Goal: Task Accomplishment & Management: Use online tool/utility

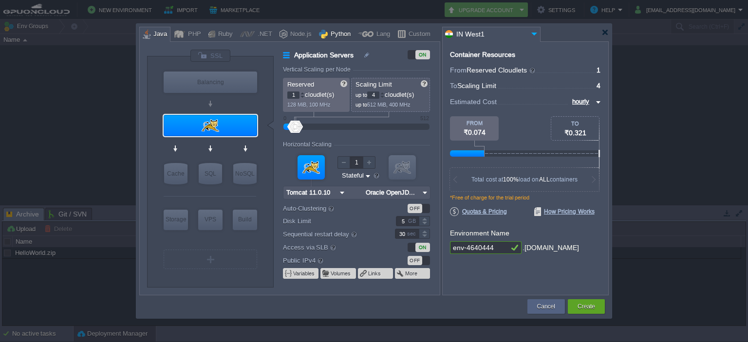
click at [337, 35] on div "Python" at bounding box center [339, 34] width 23 height 15
type input "Application Servers"
type input "Apache Python..."
type input "Python 3.13.6"
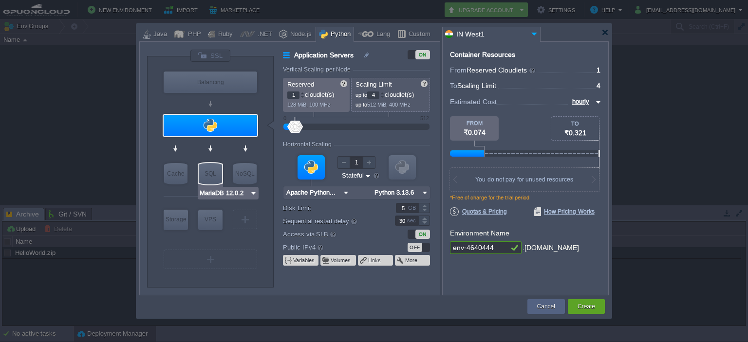
type input "Redis 7.2.4"
click at [239, 174] on div "NoSQL" at bounding box center [244, 173] width 23 height 21
type input "NoSQL Databases"
type input "Redis 7.2.4"
type input "7.2.4-almalinux-9"
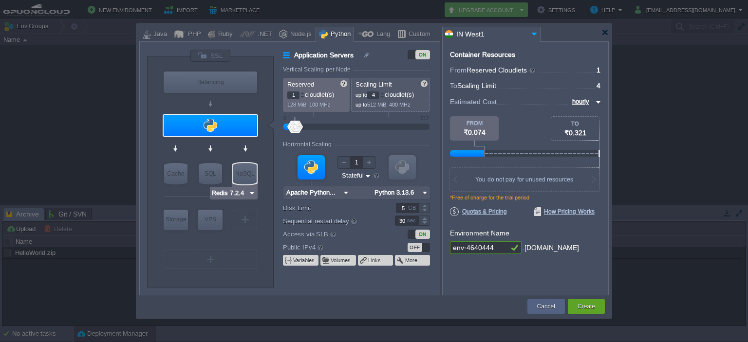
type input "Stateless"
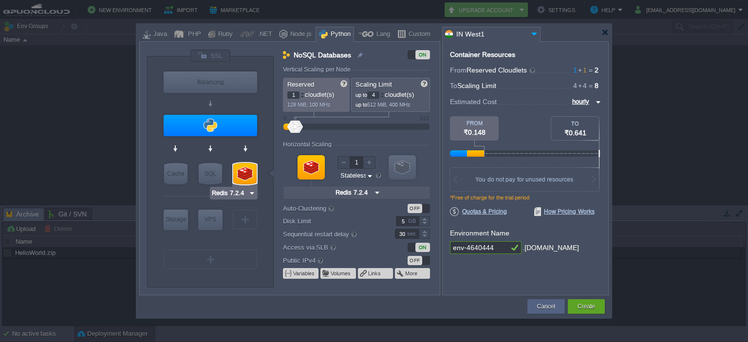
click at [239, 174] on div at bounding box center [244, 173] width 23 height 21
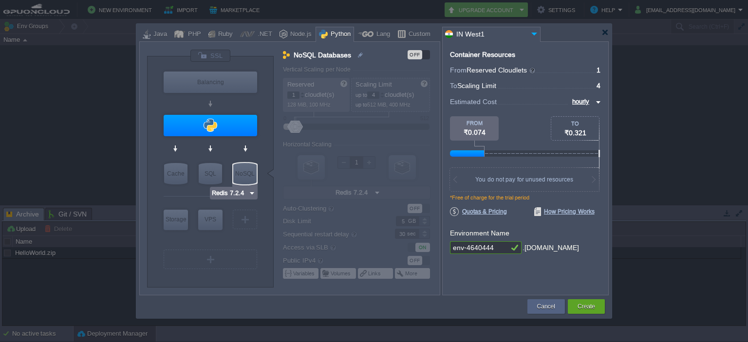
type input "MariaDB 12.0.2"
click at [201, 177] on div "SQL" at bounding box center [210, 173] width 23 height 21
type input "SQL Databases"
type input "4"
type input "MariaDB 12.0.2"
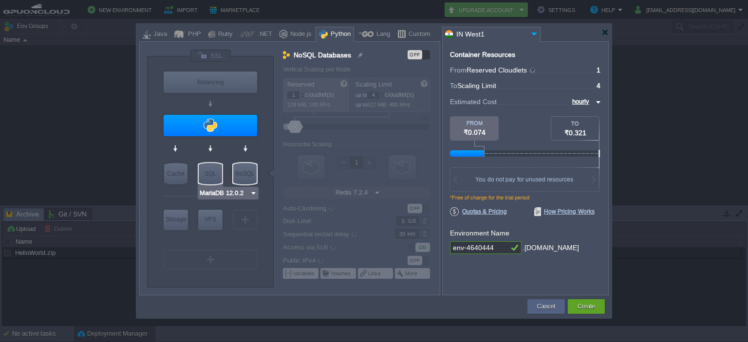
type input "12.0.2-almalin..."
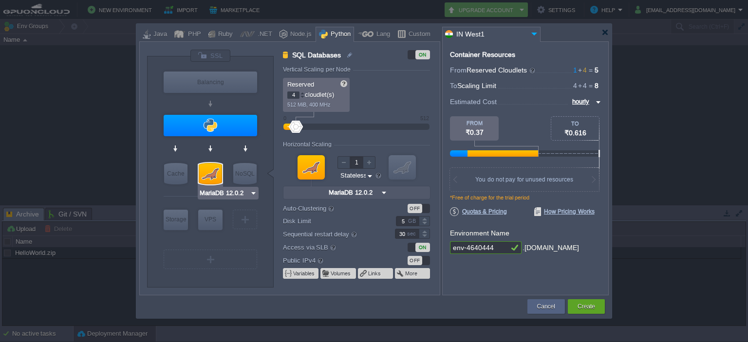
click at [201, 177] on div at bounding box center [210, 173] width 23 height 21
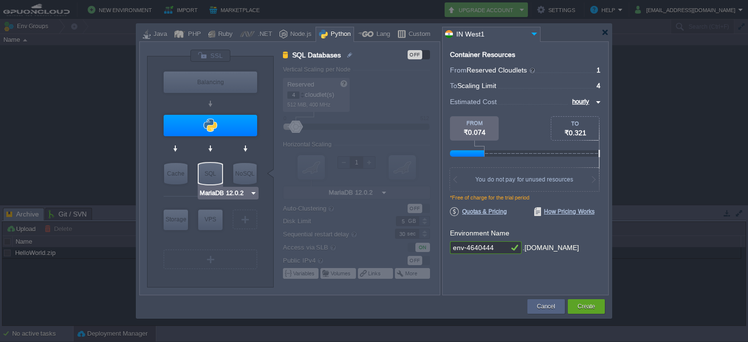
type input "Memcached [DATE]"
click at [178, 175] on div "Cache" at bounding box center [175, 173] width 23 height 21
type input "Cache"
type input "1"
type input "Memcached [DATE]"
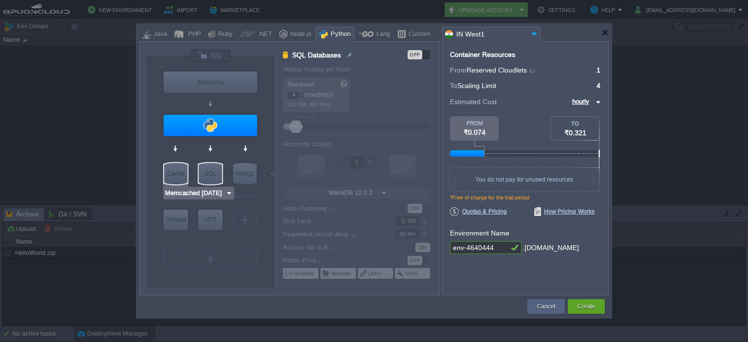
type input "[DATE]-almalin..."
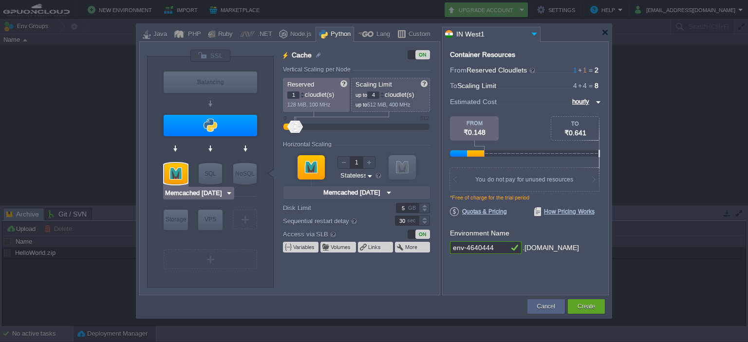
click at [178, 175] on div at bounding box center [175, 173] width 23 height 21
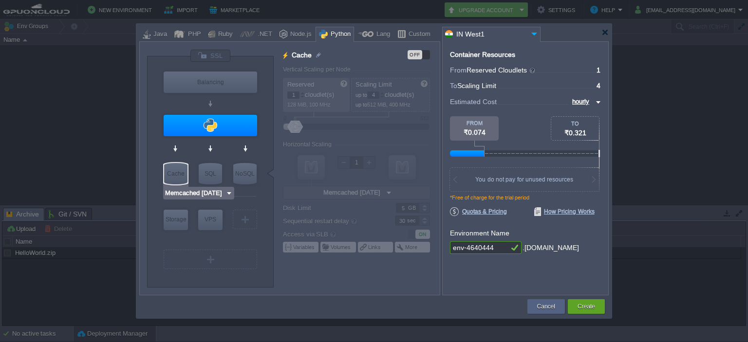
click at [178, 175] on div "Cache" at bounding box center [175, 173] width 23 height 21
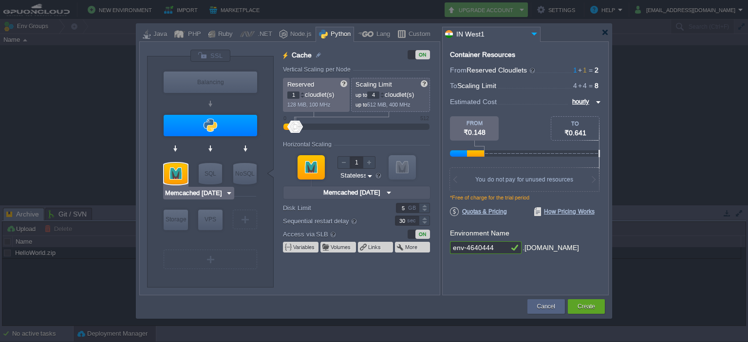
click at [178, 175] on div at bounding box center [175, 173] width 23 height 21
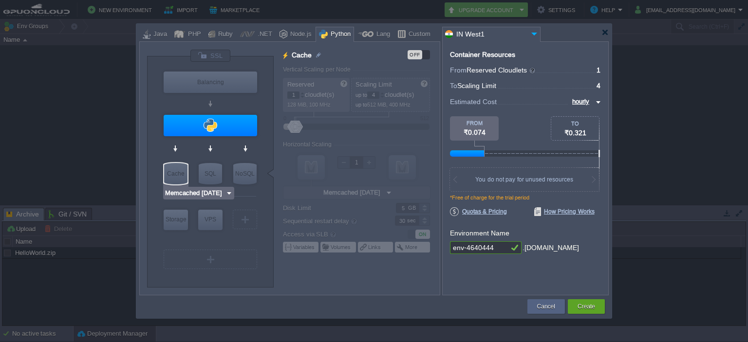
type input "Extra Storage 2.0-10.5"
click at [179, 214] on div "Storage" at bounding box center [176, 219] width 24 height 19
type input "Storage Containers"
type input "Extra Storage 2.0-10.5"
type input "2.0-10.5-almal..."
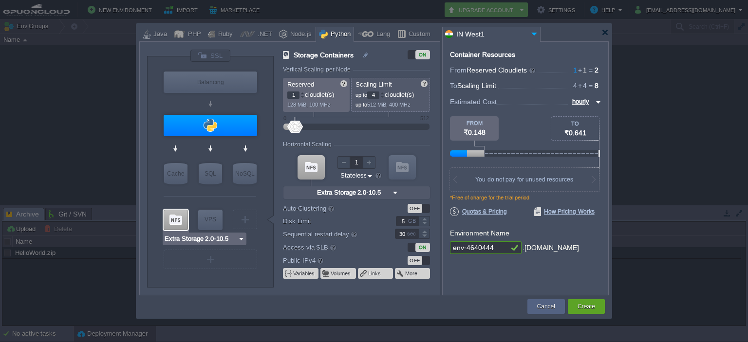
click at [183, 221] on div at bounding box center [176, 220] width 24 height 20
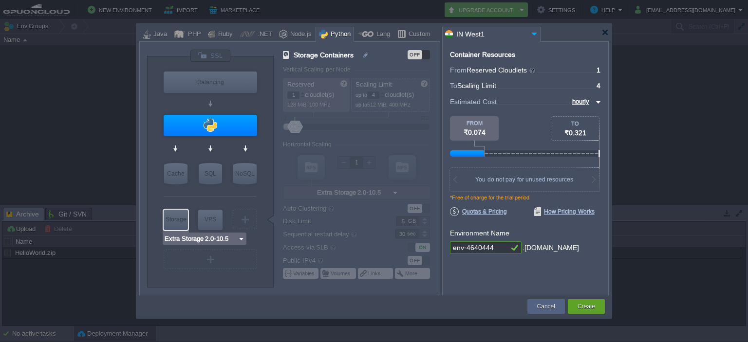
click at [183, 220] on div "Storage" at bounding box center [176, 219] width 24 height 19
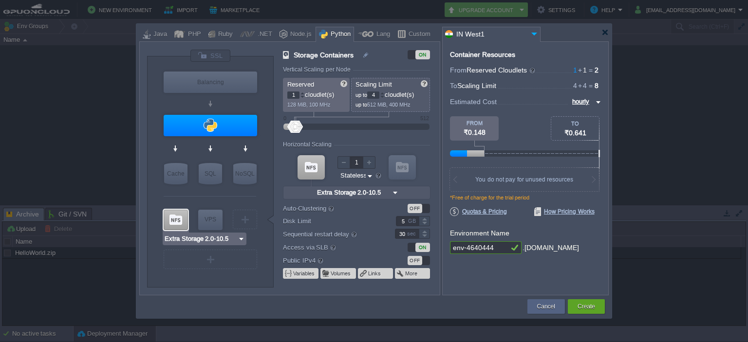
click at [183, 220] on div at bounding box center [176, 220] width 24 height 20
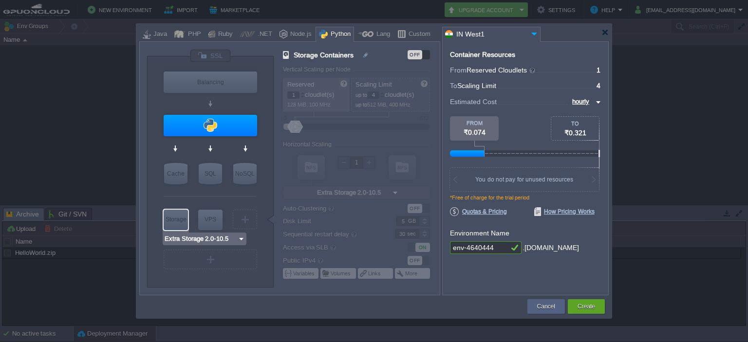
type input "AlmaLinux 9.6"
click at [217, 220] on div "VPS" at bounding box center [210, 219] width 24 height 19
type input "Elastic VPS"
type input "AlmaLinux 9.6"
type input "9.6"
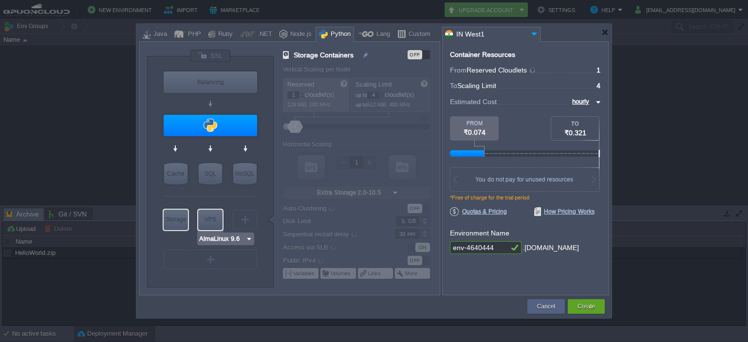
type input "Stateful"
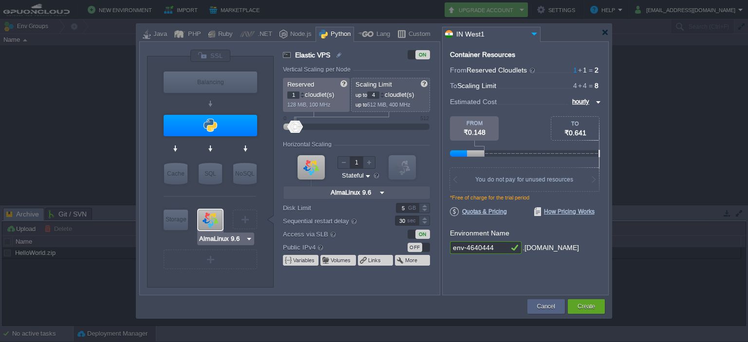
click at [217, 221] on div at bounding box center [210, 220] width 24 height 20
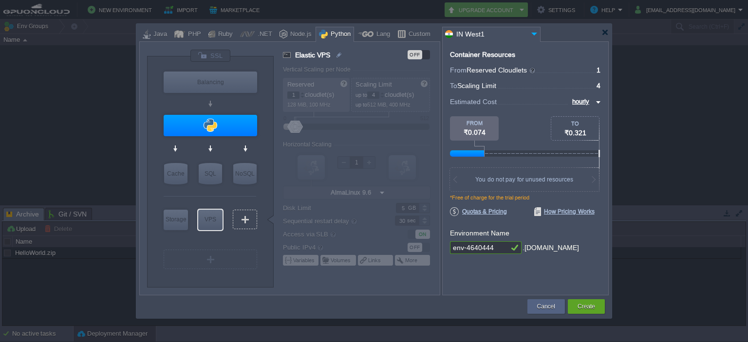
click at [247, 215] on div "VM" at bounding box center [245, 219] width 24 height 19
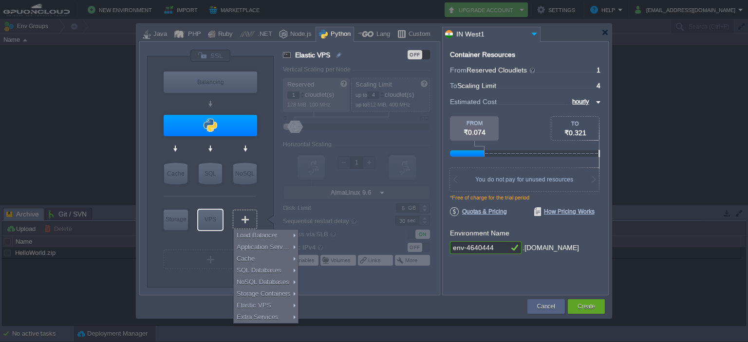
type input "Select Image"
click at [187, 239] on div at bounding box center [210, 239] width 92 height 15
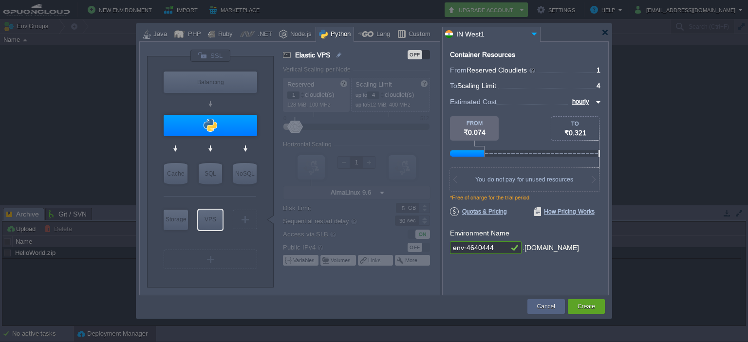
type input "Apache Python [DATE]"
click at [183, 28] on div at bounding box center [179, 34] width 11 height 15
type input "Elastic VPS"
type input "NGINX 1.28.0"
click at [328, 32] on div "Python" at bounding box center [339, 34] width 23 height 15
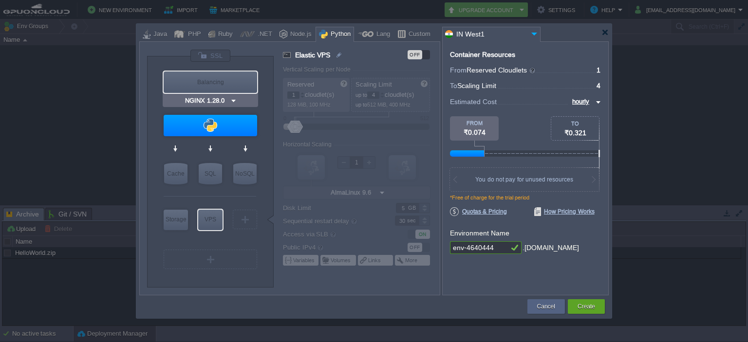
click at [226, 80] on div "Balancing" at bounding box center [210, 82] width 93 height 21
type input "Load Balancer"
type input "NGINX 1.28.0"
type input "1.28.0-almalin..."
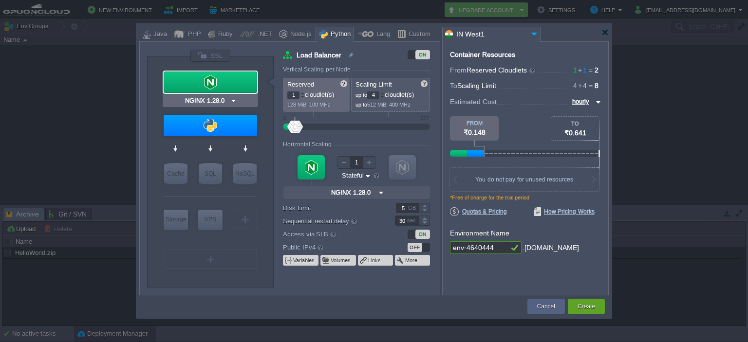
click at [219, 77] on div at bounding box center [210, 82] width 93 height 21
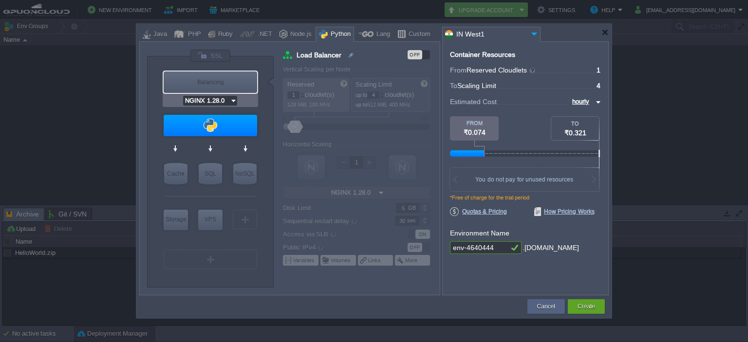
click at [224, 98] on input "NGINX 1.28.0" at bounding box center [206, 101] width 47 height 10
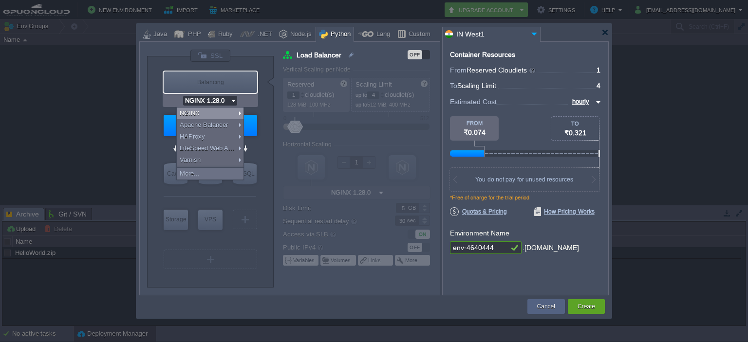
click at [231, 99] on img at bounding box center [233, 101] width 7 height 10
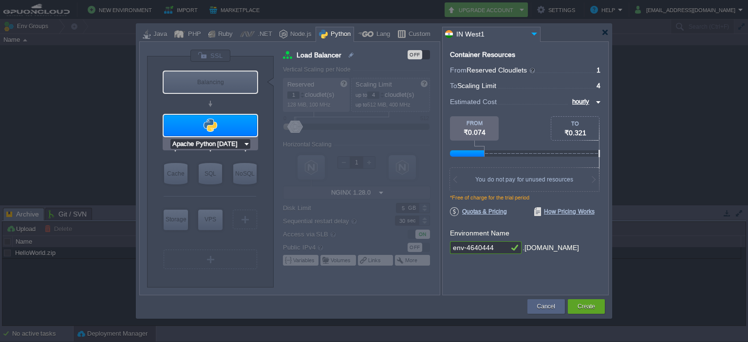
click at [249, 140] on img at bounding box center [246, 144] width 7 height 10
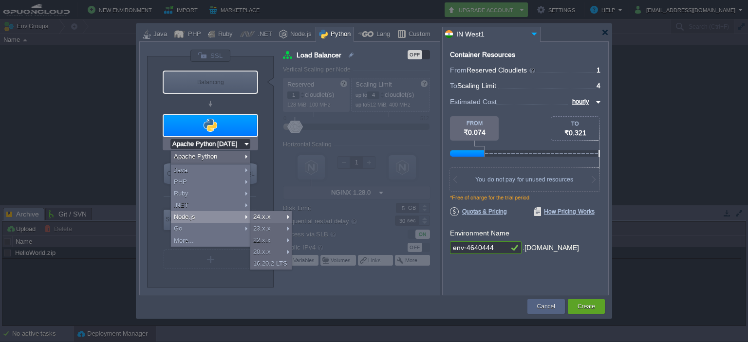
click at [115, 157] on div at bounding box center [374, 171] width 748 height 342
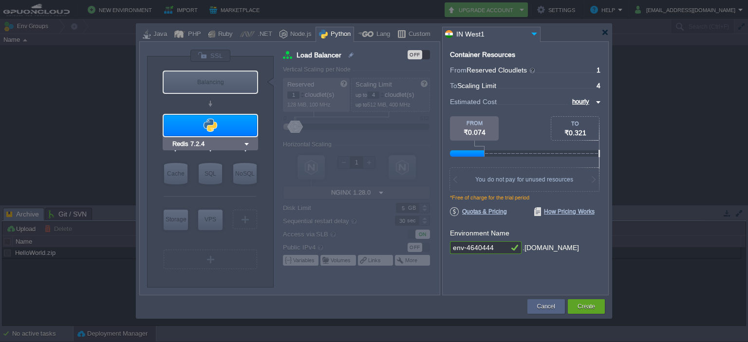
type input "AlmaLinux 9.6"
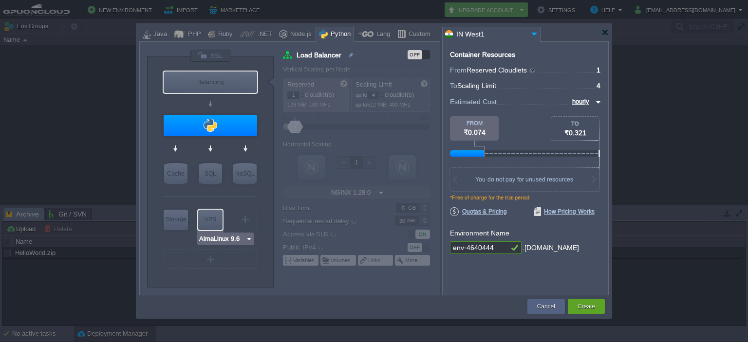
click at [205, 223] on div "VPS" at bounding box center [210, 219] width 24 height 19
type input "Elastic VPS"
type input "AlmaLinux 9.6"
type input "9.6"
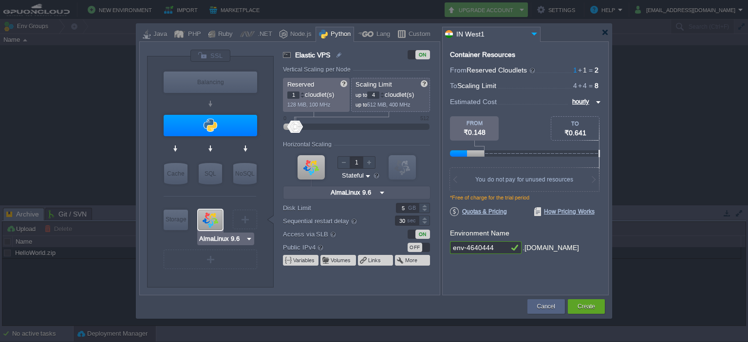
click at [213, 239] on input "AlmaLinux 9.6" at bounding box center [222, 239] width 47 height 10
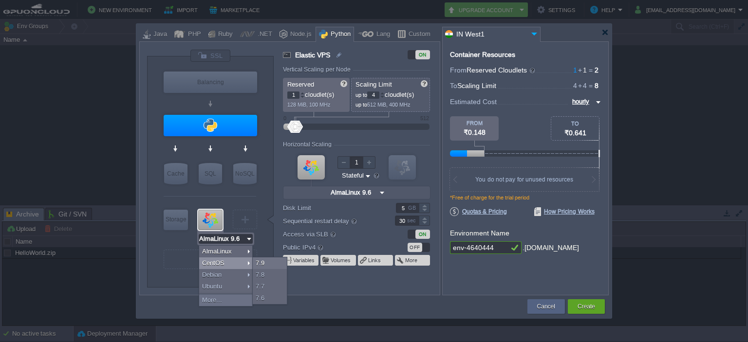
click at [211, 263] on div "CentOS" at bounding box center [225, 264] width 53 height 12
type input "CentOS 7.9"
type input "7.9"
type input "CentOS 7.9"
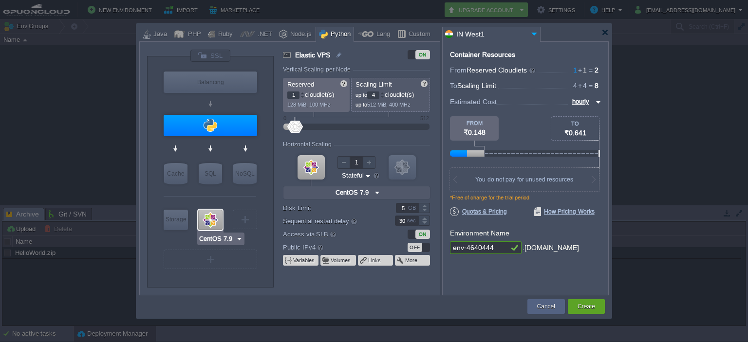
click at [204, 221] on div at bounding box center [210, 220] width 24 height 20
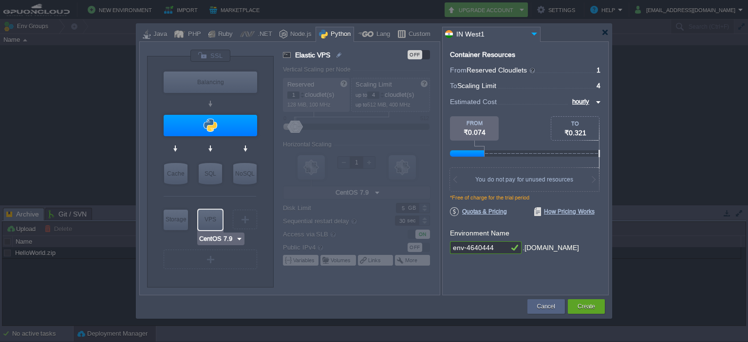
click at [219, 228] on div "VPS" at bounding box center [210, 219] width 24 height 19
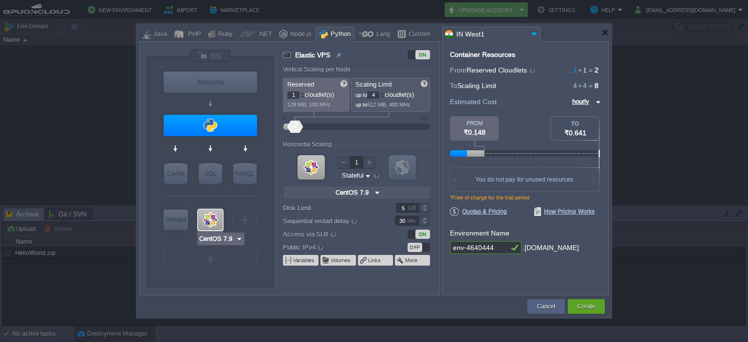
click at [212, 225] on div at bounding box center [210, 220] width 24 height 20
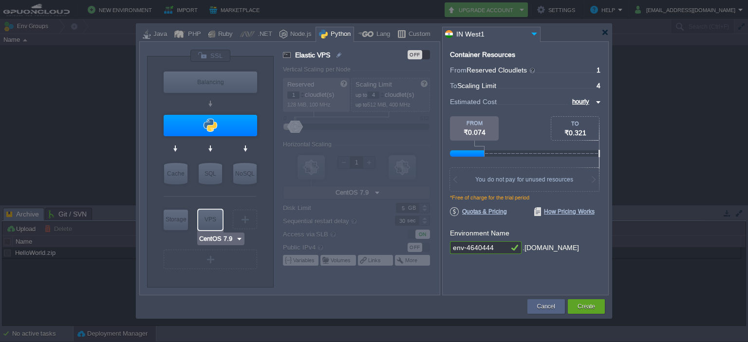
click at [214, 219] on div "VPS" at bounding box center [210, 219] width 24 height 19
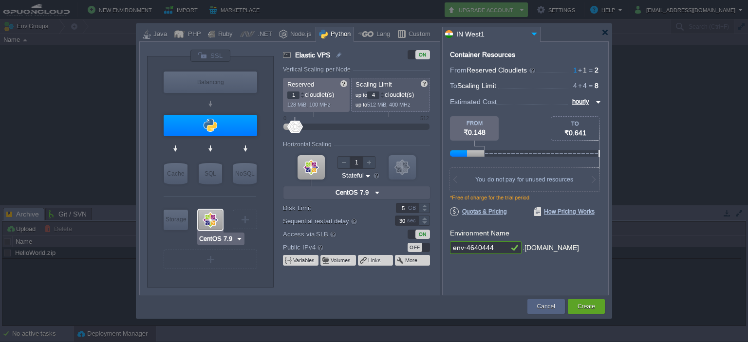
click at [214, 239] on input "CentOS 7.9" at bounding box center [217, 239] width 37 height 10
click at [220, 278] on div "Debian" at bounding box center [220, 275] width 43 height 12
type input "Debian 12.11"
type input "12.11"
type input "Debian 12.11"
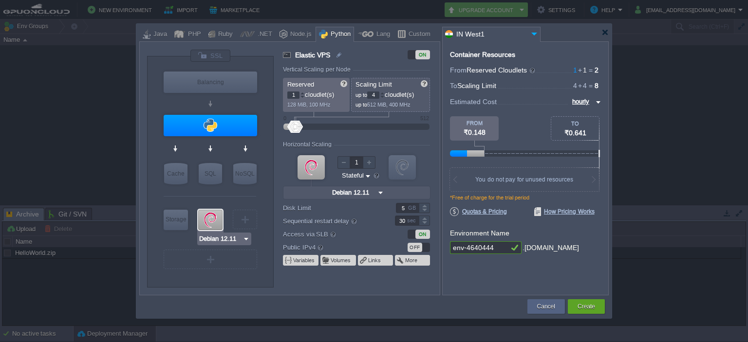
click at [206, 221] on div at bounding box center [210, 220] width 24 height 20
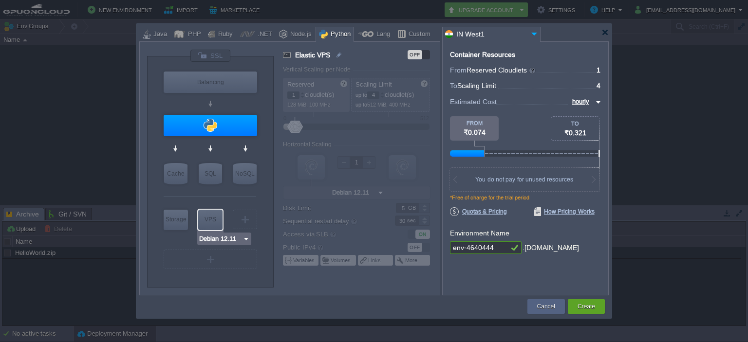
click at [213, 239] on input "Debian 12.11" at bounding box center [221, 239] width 44 height 10
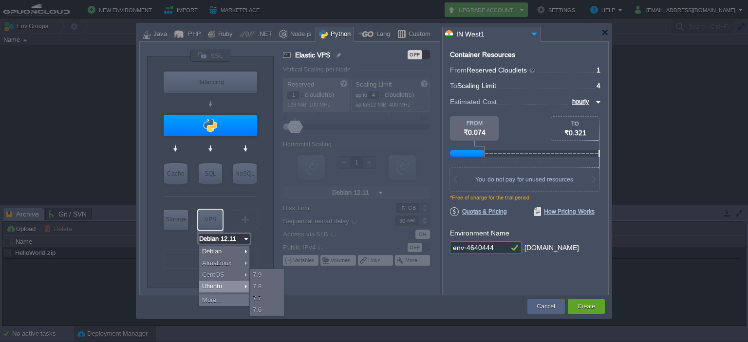
click at [216, 284] on div "Ubuntu" at bounding box center [224, 287] width 50 height 12
type input "Ubuntu 22.04"
type input "22.04"
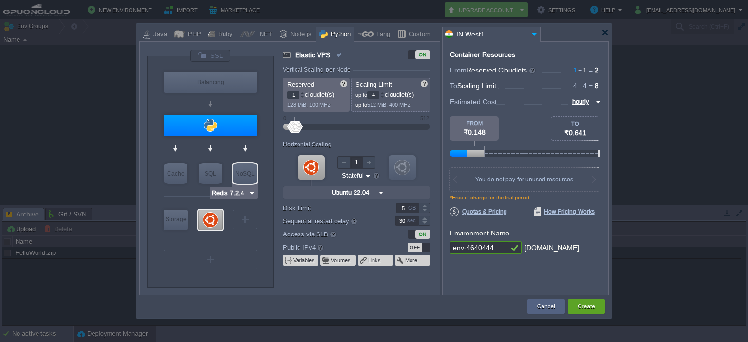
type input "Ubuntu 22.04"
click at [212, 218] on div at bounding box center [210, 220] width 24 height 20
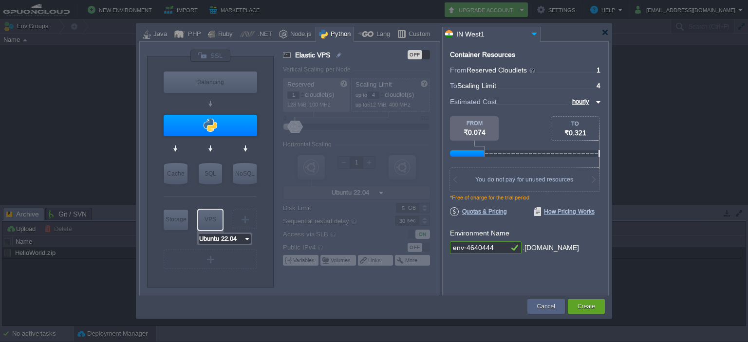
click at [214, 238] on input "Ubuntu 22.04" at bounding box center [221, 239] width 45 height 10
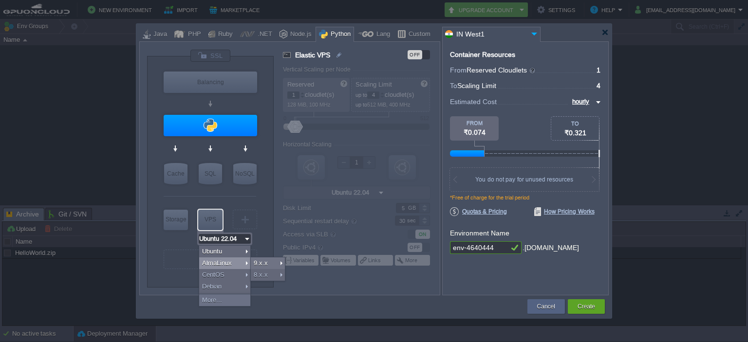
click at [212, 262] on div "AlmaLinux" at bounding box center [224, 264] width 51 height 12
type input "AlmaLinux 9.6"
type input "9.6"
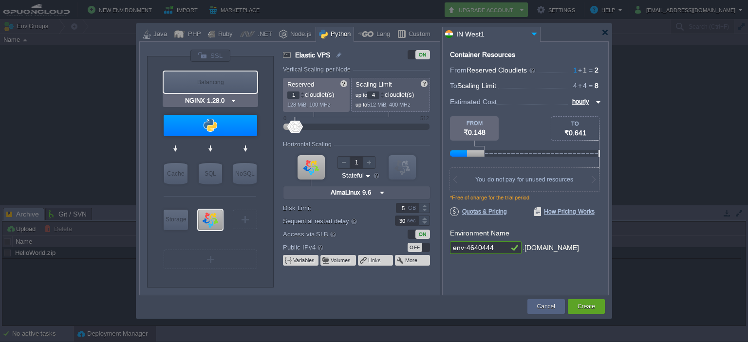
type input "Apache Python [DATE]"
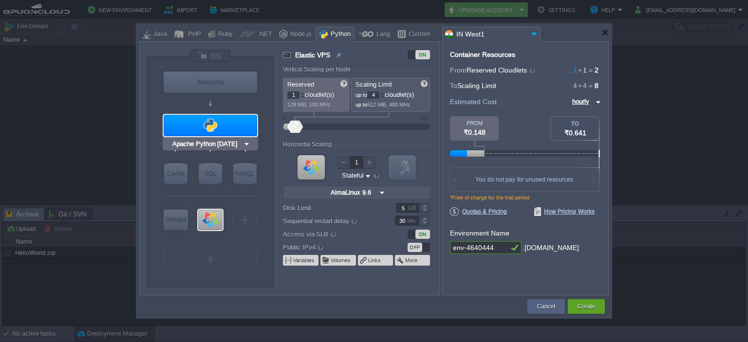
click at [211, 124] on div at bounding box center [210, 125] width 93 height 21
type input "Application Servers"
type input "Apache Python..."
type input "Python 3.13.6"
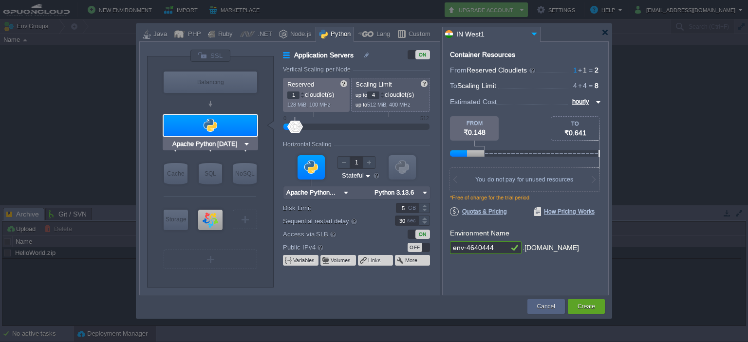
type input "NGINX 1.28.0"
click at [189, 35] on div "PHP" at bounding box center [193, 34] width 16 height 15
type input "Application Servers"
type input "Apache [DATE]"
type input "PHP [DATE]"
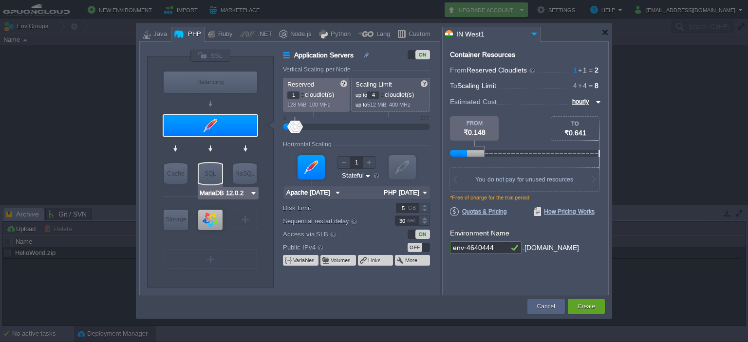
type input "AlmaLinux 9.6"
click at [208, 213] on div at bounding box center [210, 220] width 24 height 20
type input "Elastic VPS"
type input "AlmaLinux 9.6"
type input "9.6"
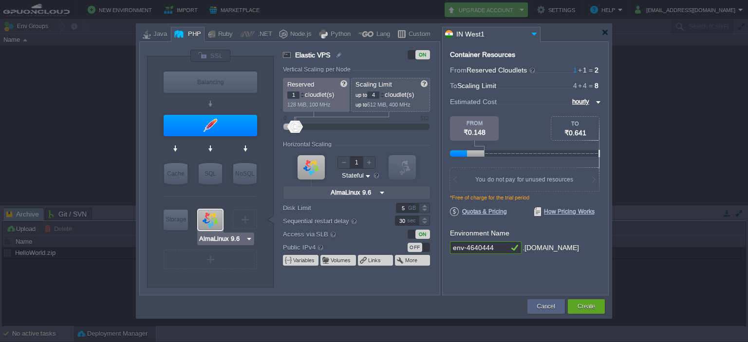
click at [228, 237] on input "AlmaLinux 9.6" at bounding box center [222, 239] width 47 height 10
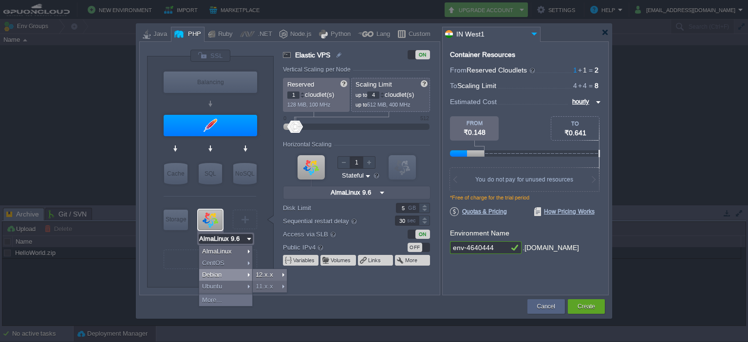
click at [222, 276] on div "Debian" at bounding box center [225, 275] width 53 height 12
type input "Debian 12.11"
type input "12.11"
type input "Debian 12.11"
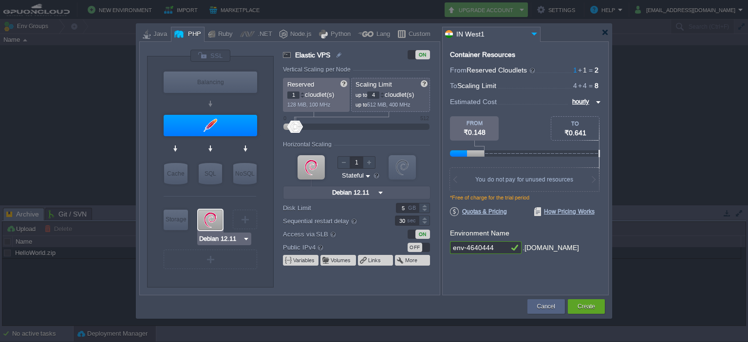
click at [202, 220] on div at bounding box center [210, 220] width 24 height 20
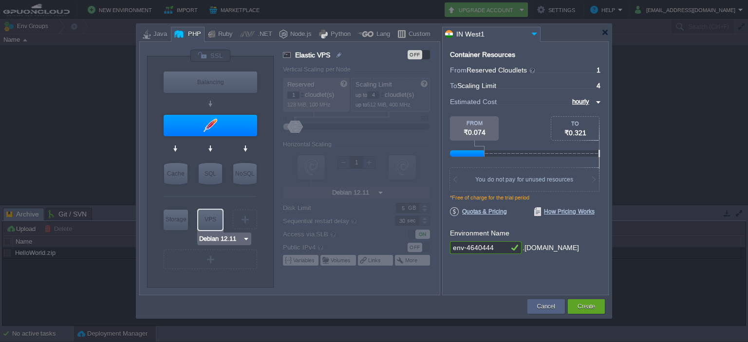
click at [211, 221] on div "VPS" at bounding box center [210, 219] width 24 height 19
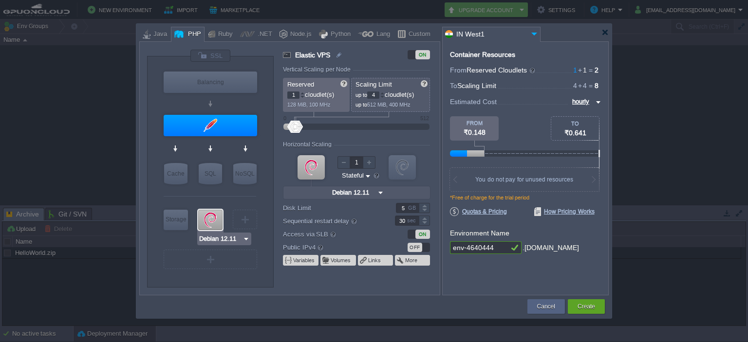
click at [218, 235] on input "Debian 12.11" at bounding box center [221, 239] width 44 height 10
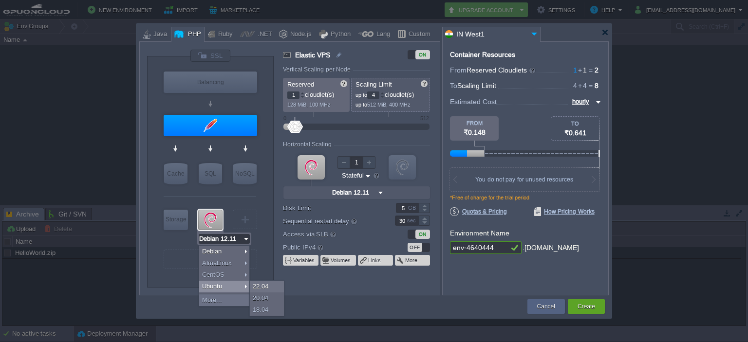
click at [218, 283] on div "Ubuntu" at bounding box center [224, 287] width 50 height 12
type input "Ubuntu 22.04"
type input "22.04"
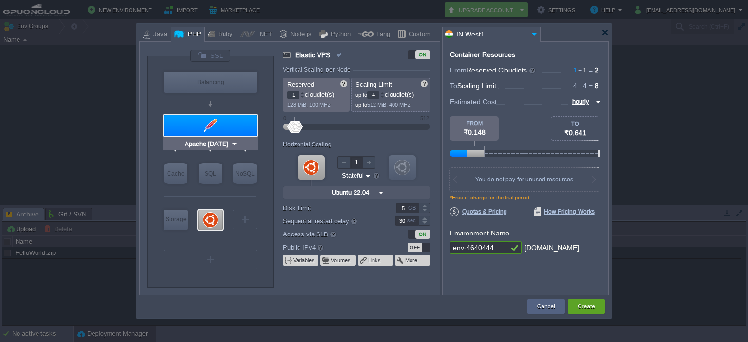
type input "NGINX 1.28.0"
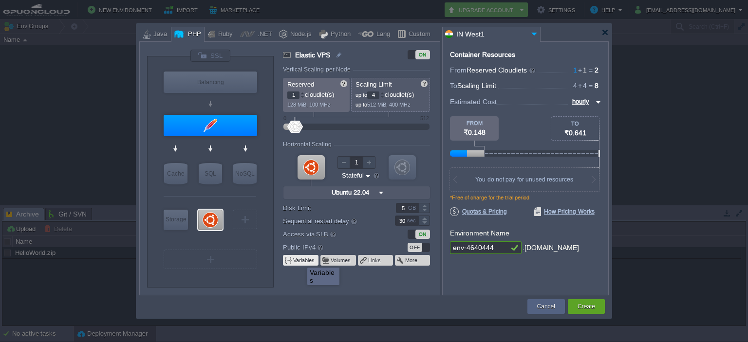
click at [300, 259] on button "Variables" at bounding box center [304, 261] width 22 height 8
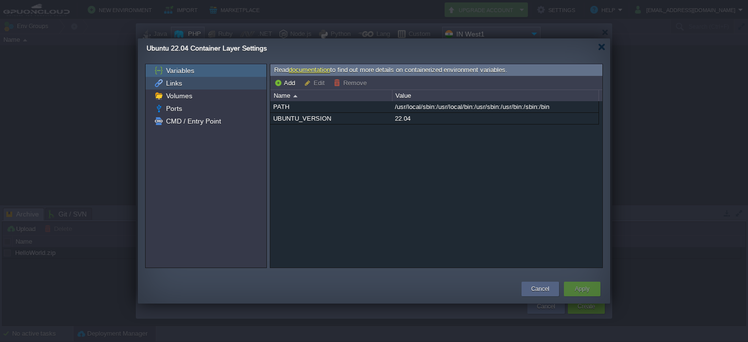
click at [182, 85] on span "Links" at bounding box center [173, 83] width 19 height 9
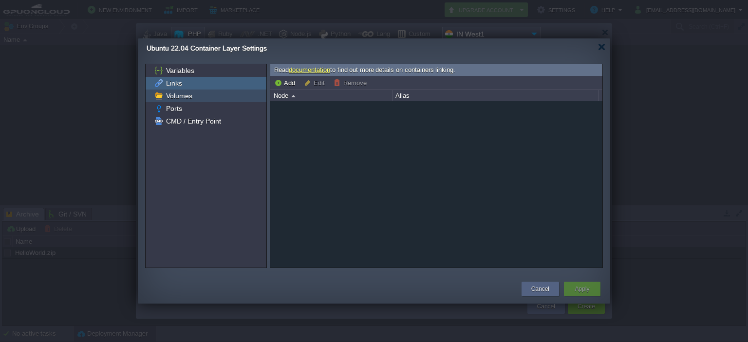
click at [179, 97] on span "Volumes" at bounding box center [179, 96] width 30 height 9
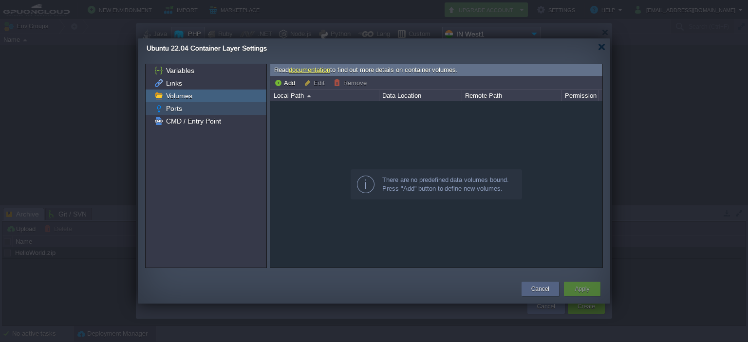
click at [178, 107] on span "Ports" at bounding box center [173, 108] width 19 height 9
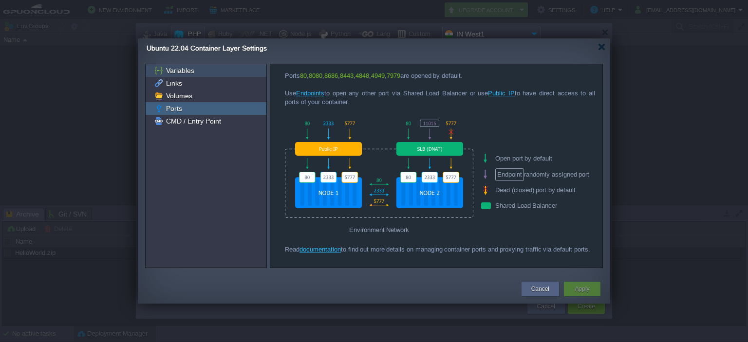
click at [184, 64] on div "Variables" at bounding box center [206, 70] width 121 height 13
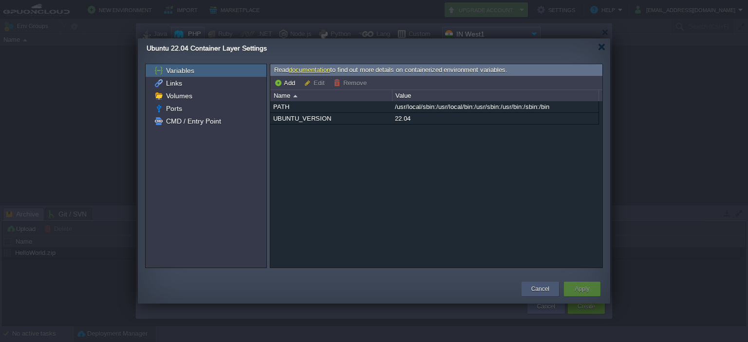
click at [524, 286] on div "Cancel" at bounding box center [539, 289] width 37 height 15
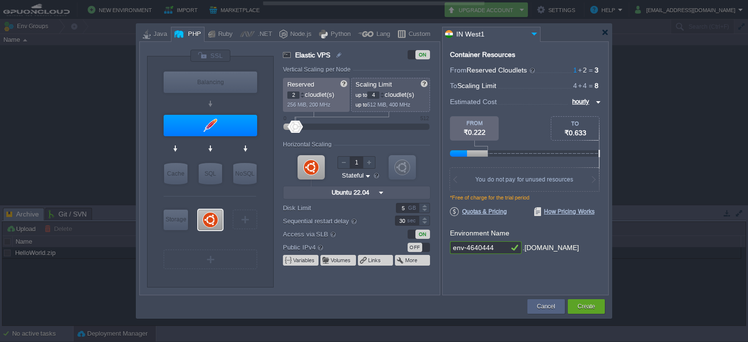
click at [300, 92] on div at bounding box center [302, 93] width 5 height 3
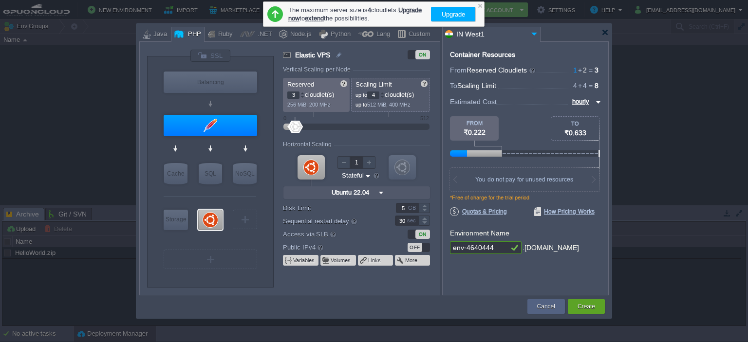
click at [300, 92] on div at bounding box center [302, 93] width 5 height 3
click at [302, 97] on div at bounding box center [302, 96] width 5 height 3
type input "1"
drag, startPoint x: 302, startPoint y: 97, endPoint x: 298, endPoint y: 100, distance: 5.2
click at [301, 97] on div at bounding box center [302, 96] width 5 height 3
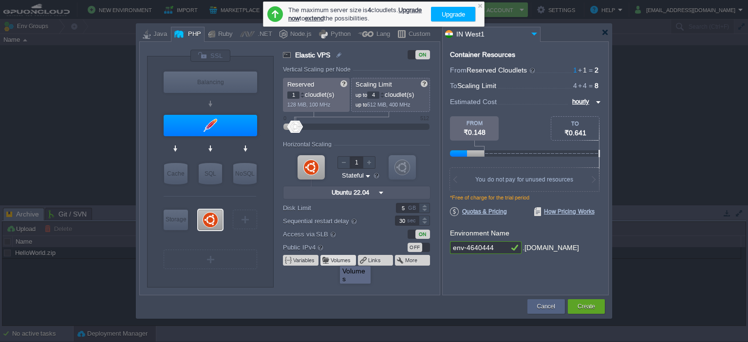
click at [332, 257] on button "Volumes" at bounding box center [341, 261] width 21 height 8
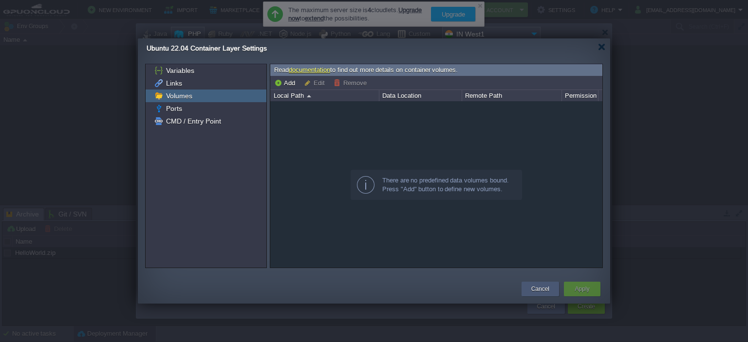
click at [545, 290] on button "Cancel" at bounding box center [540, 289] width 18 height 10
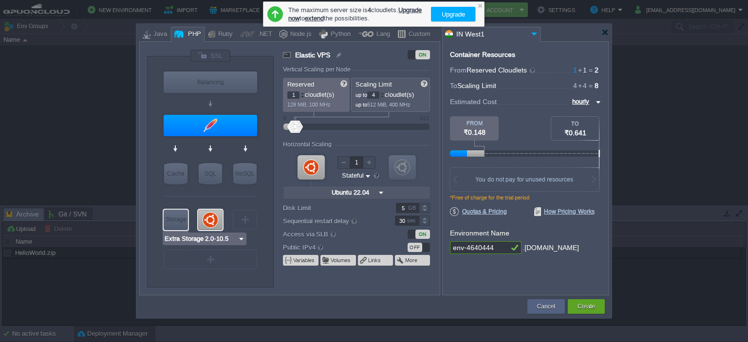
type input "Apache [DATE]"
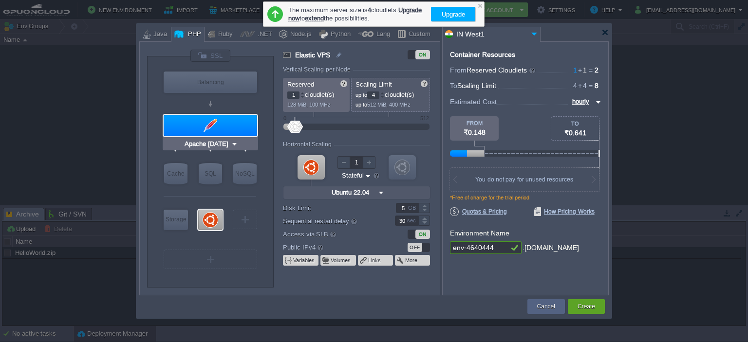
click at [185, 130] on div at bounding box center [210, 125] width 93 height 21
type input "Application Servers"
type input "Apache [DATE]"
type input "PHP [DATE]"
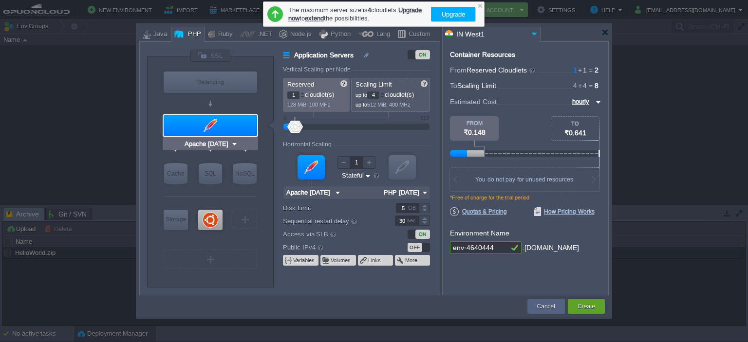
click at [226, 120] on div at bounding box center [210, 125] width 93 height 21
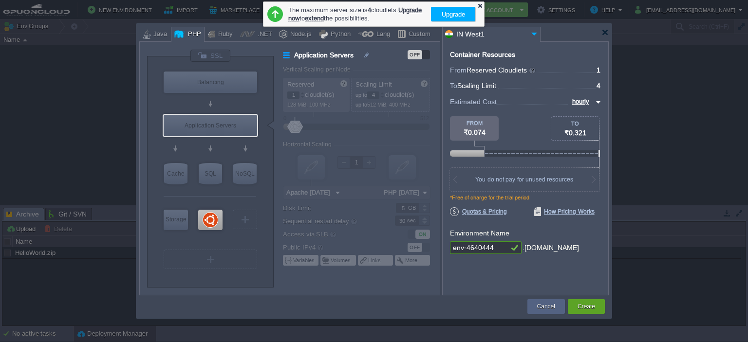
click at [481, 7] on div at bounding box center [480, 5] width 6 height 6
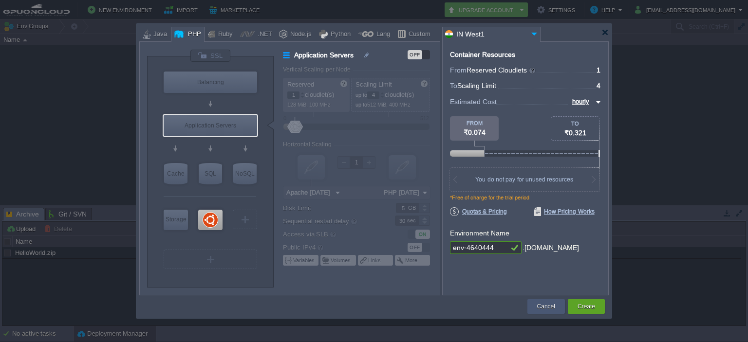
click at [534, 309] on div "Cancel" at bounding box center [545, 306] width 23 height 15
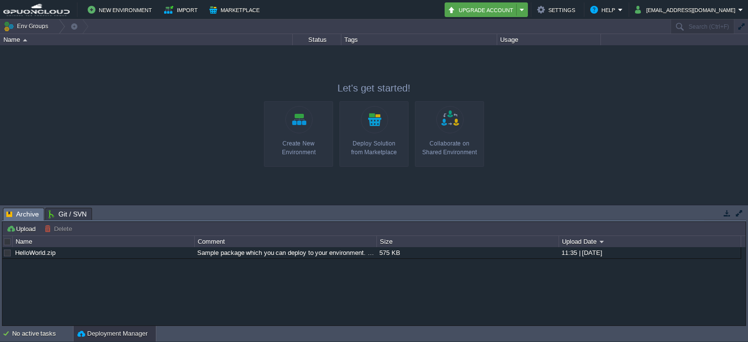
click at [525, 8] on em "Upgrade Account" at bounding box center [485, 10] width 77 height 12
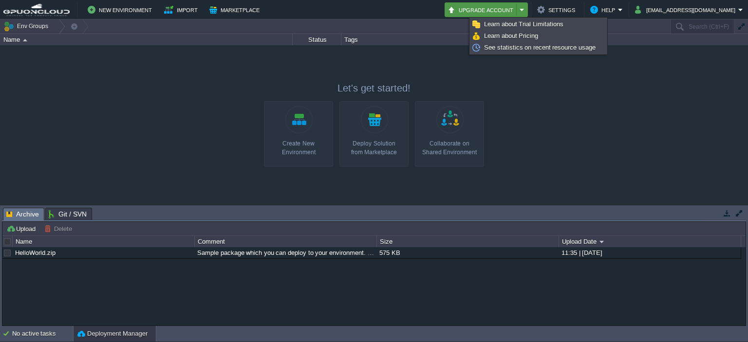
click at [525, 6] on em "Upgrade Account" at bounding box center [485, 10] width 77 height 12
